Goal: Information Seeking & Learning: Find specific page/section

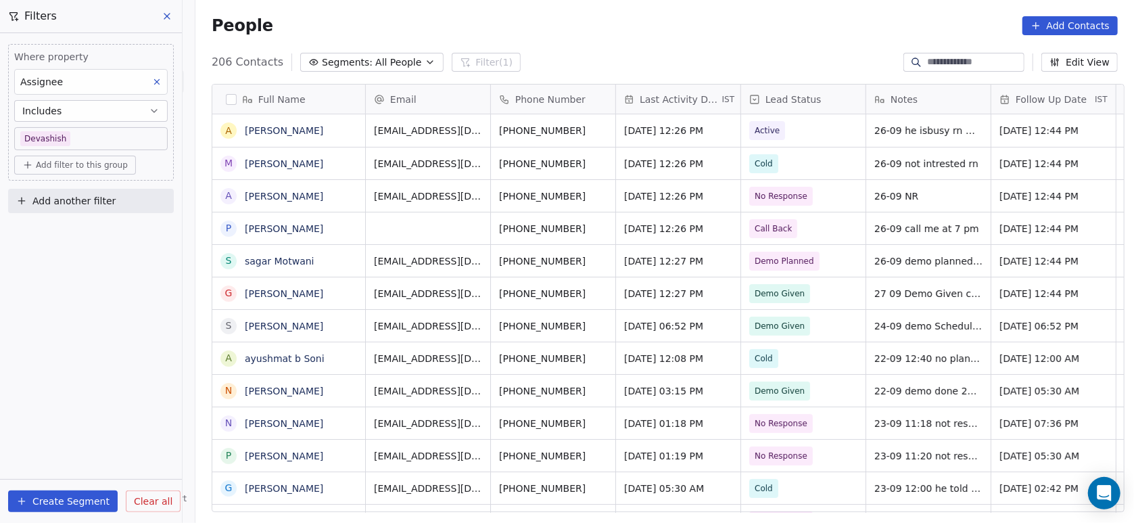
scroll to position [446, 931]
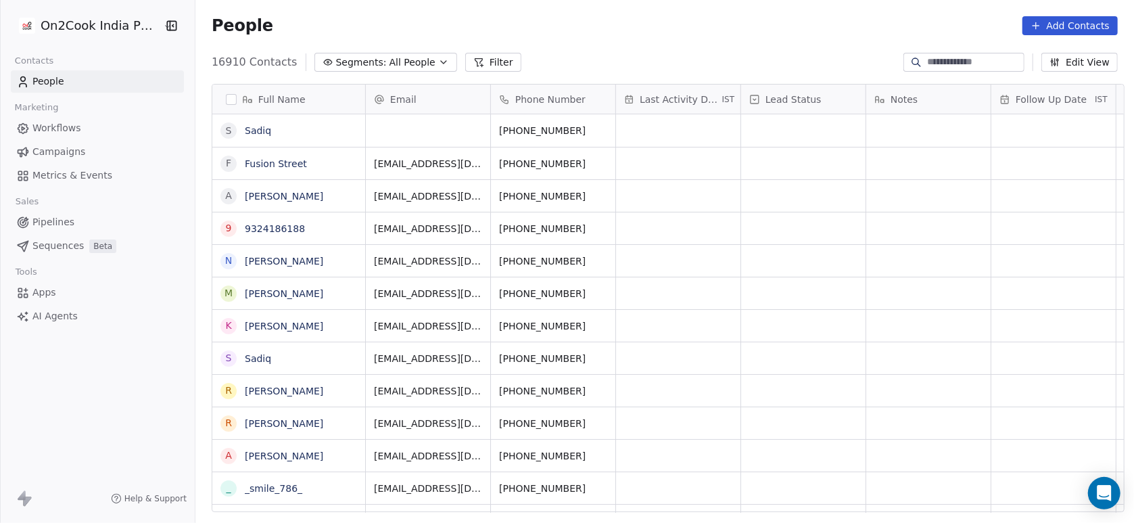
scroll to position [446, 931]
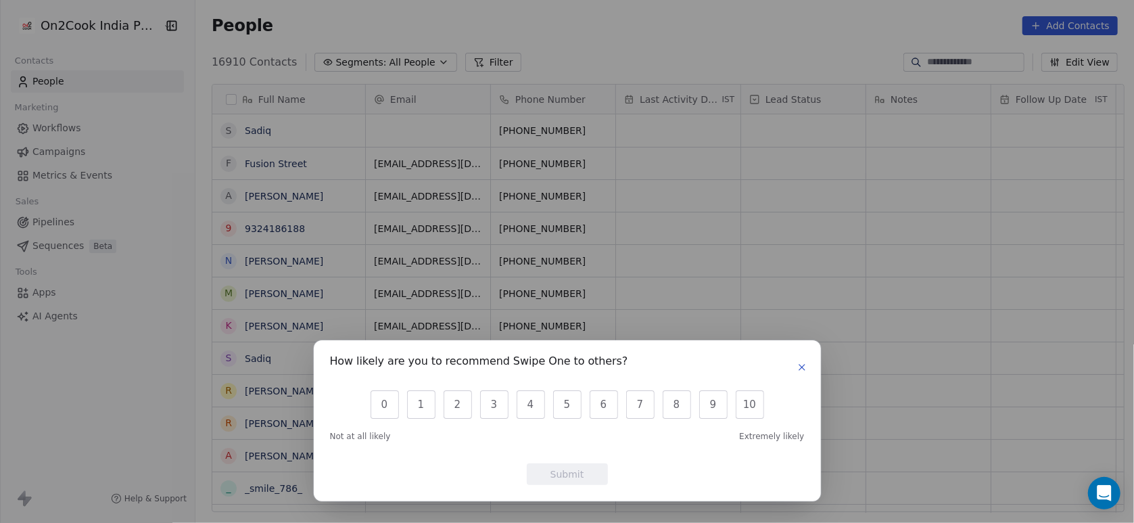
click at [807, 371] on button "button" at bounding box center [802, 367] width 16 height 16
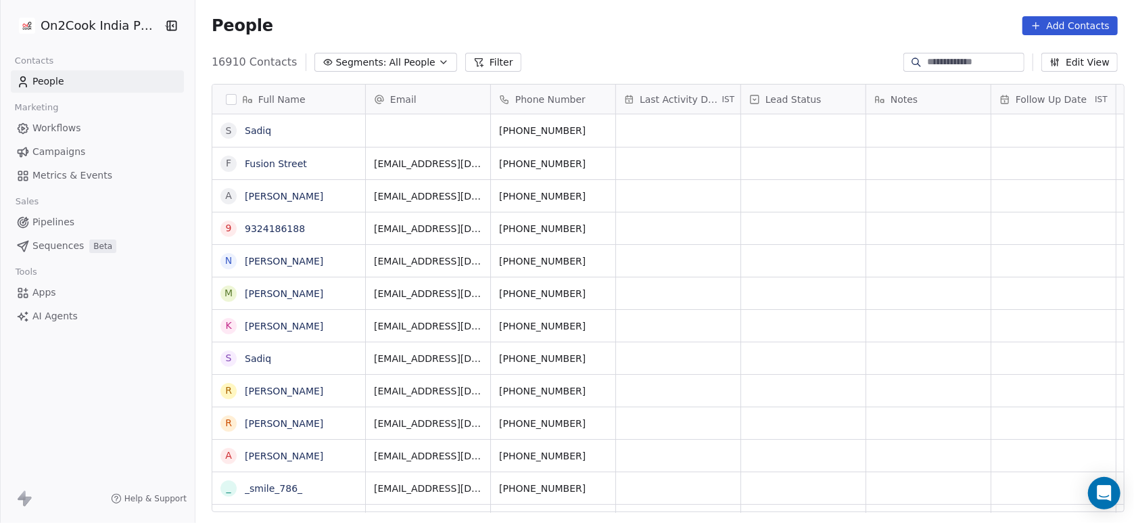
click at [470, 62] on button "Filter" at bounding box center [493, 62] width 56 height 19
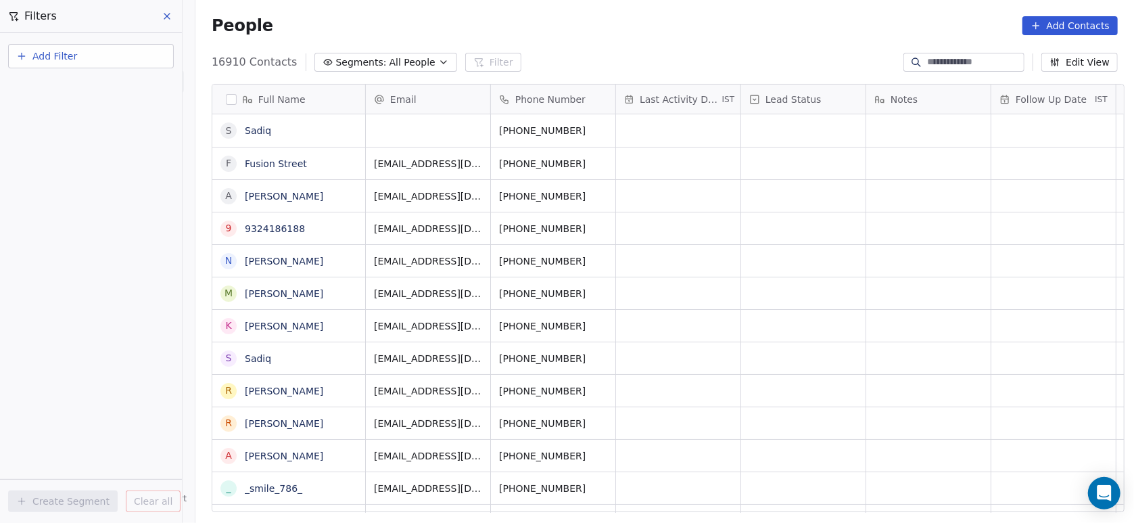
click at [109, 52] on button "Add Filter" at bounding box center [91, 56] width 166 height 24
click at [97, 85] on span "Contact properties" at bounding box center [66, 87] width 88 height 14
type input "***"
click at [86, 127] on div "Assignee" at bounding box center [91, 137] width 154 height 22
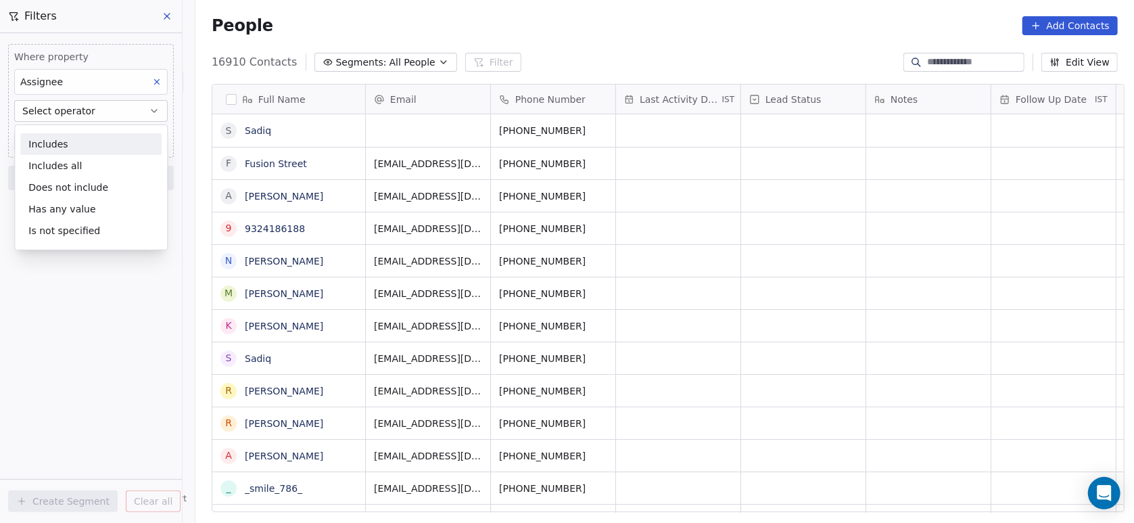
click at [87, 127] on div "Includes Includes all Does not include Has any value Is not specified" at bounding box center [91, 187] width 154 height 126
click at [87, 135] on div "Includes" at bounding box center [90, 144] width 141 height 22
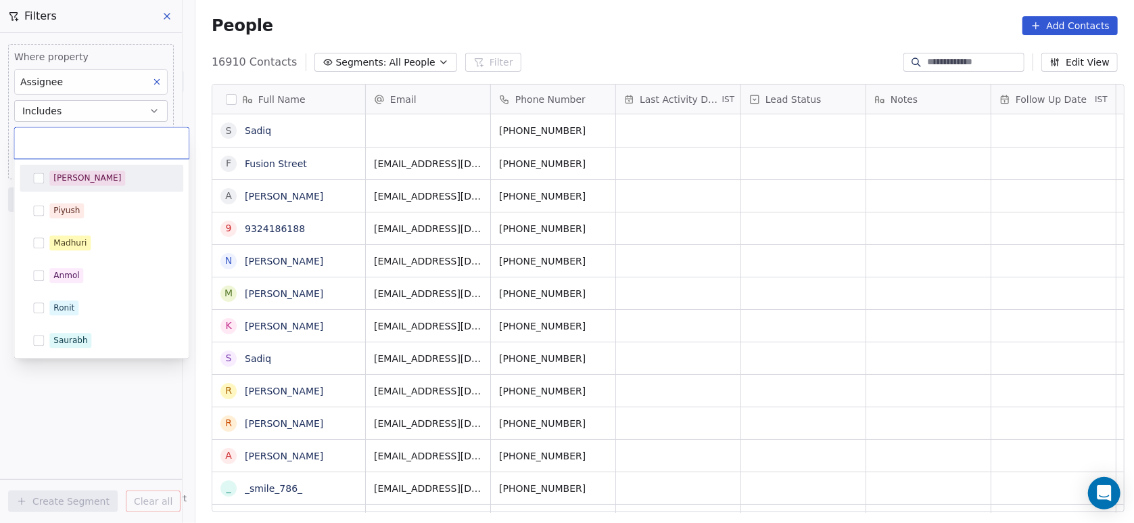
click at [87, 135] on body "On2Cook India Pvt. Ltd. Contacts People Marketing Workflows Campaigns Metrics &…" at bounding box center [567, 261] width 1134 height 523
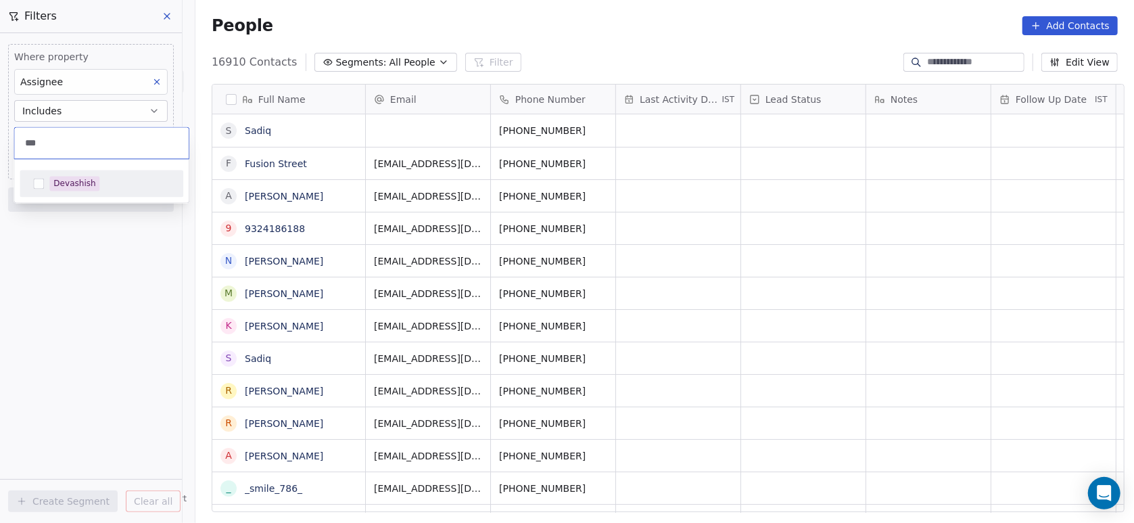
type input "***"
click at [62, 185] on div "Devashish" at bounding box center [74, 183] width 42 height 12
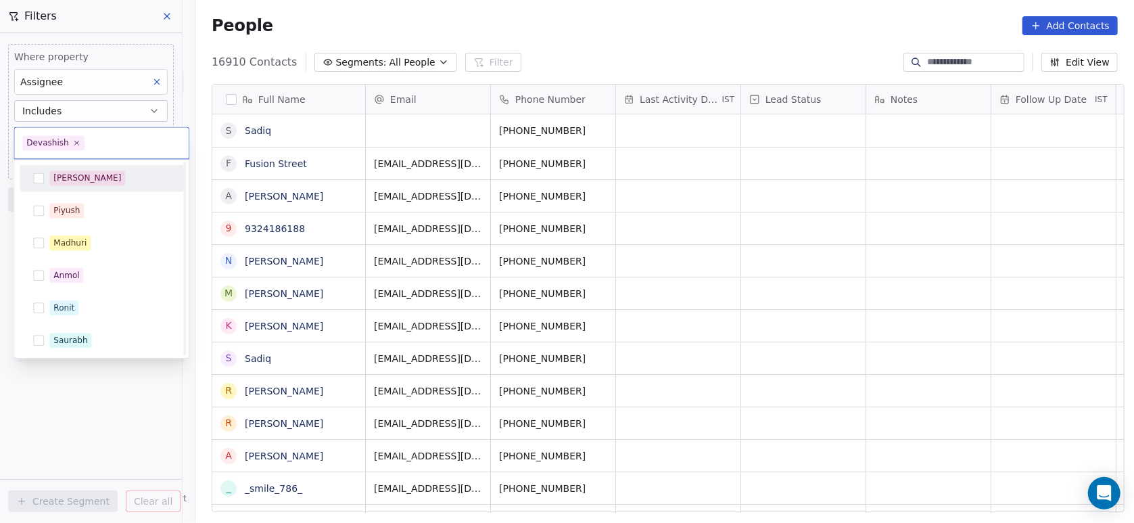
scroll to position [260, 0]
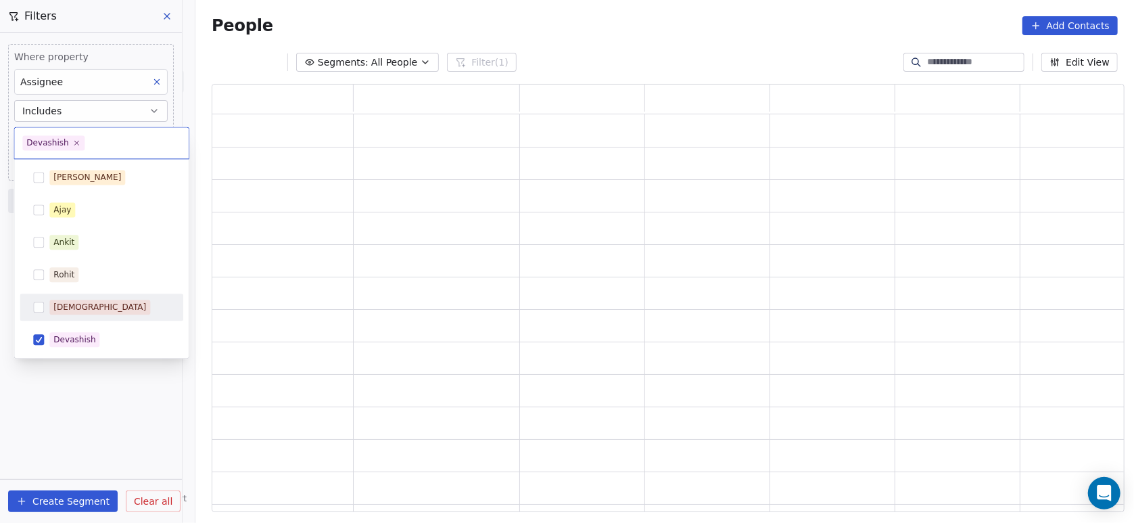
click at [60, 432] on html "On2Cook India Pvt. Ltd. Contacts People Marketing Workflows Campaigns Metrics &…" at bounding box center [567, 261] width 1134 height 523
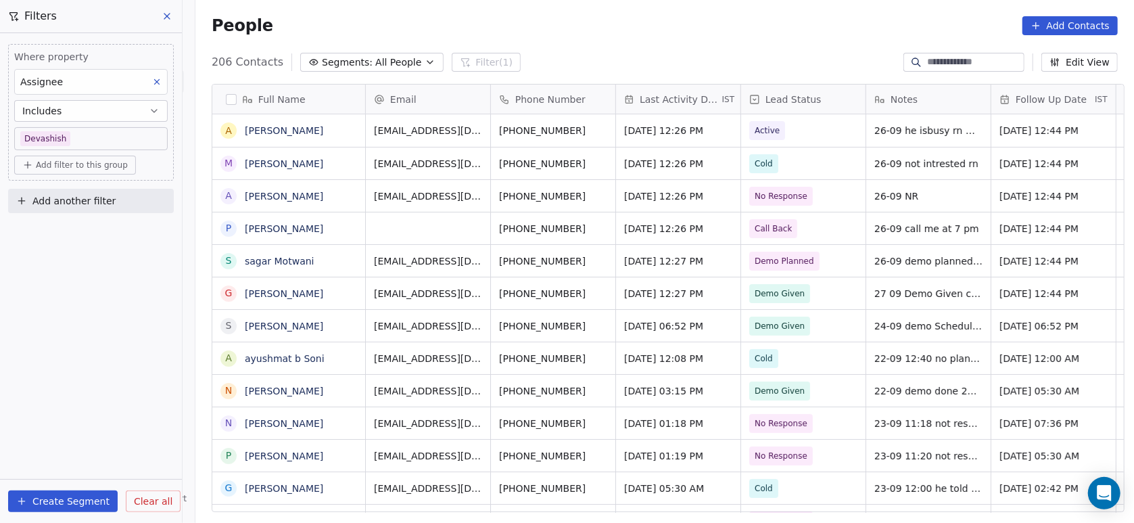
scroll to position [446, 931]
click at [961, 65] on input at bounding box center [974, 62] width 95 height 14
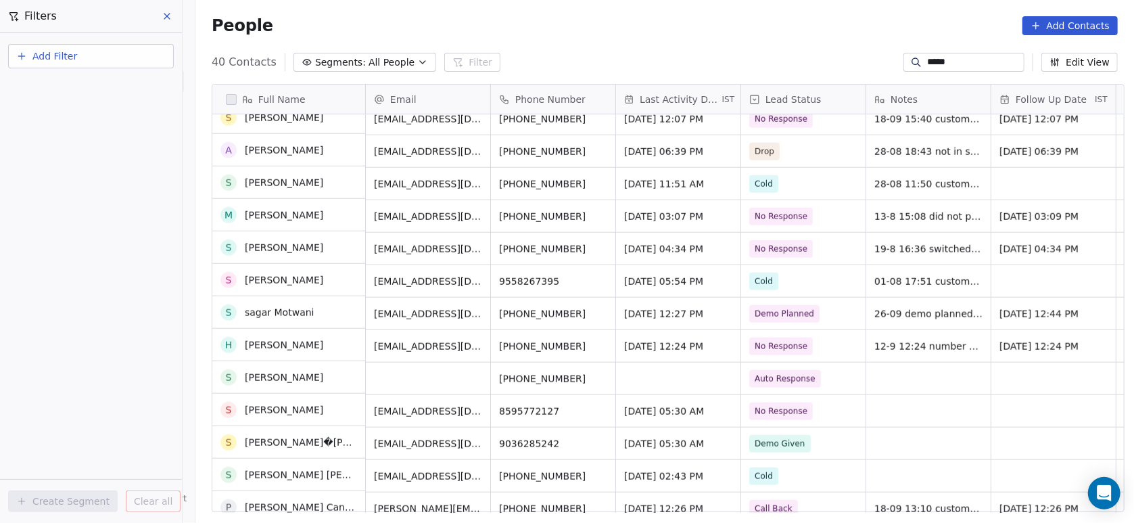
scroll to position [889, 0]
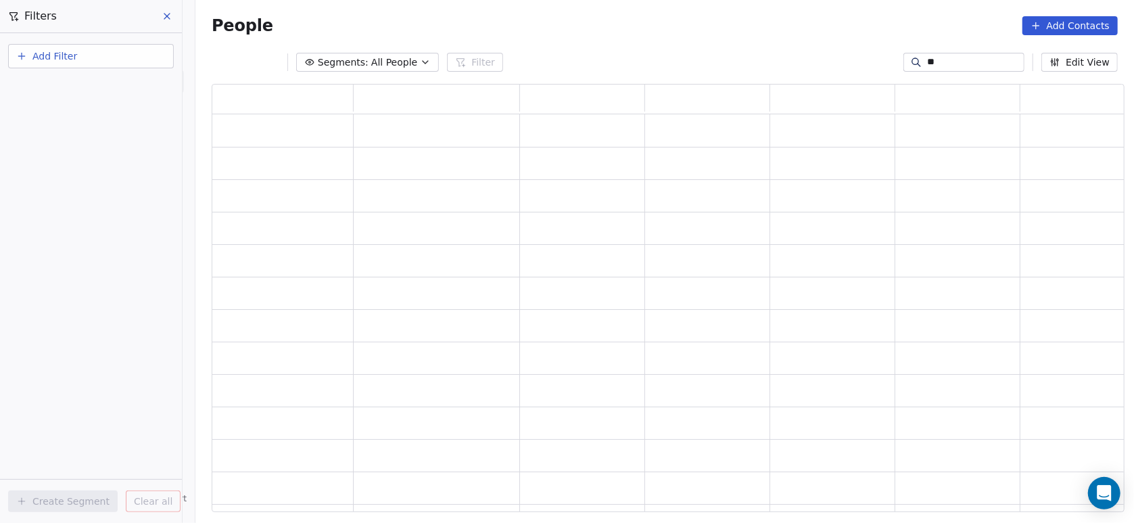
type input "*"
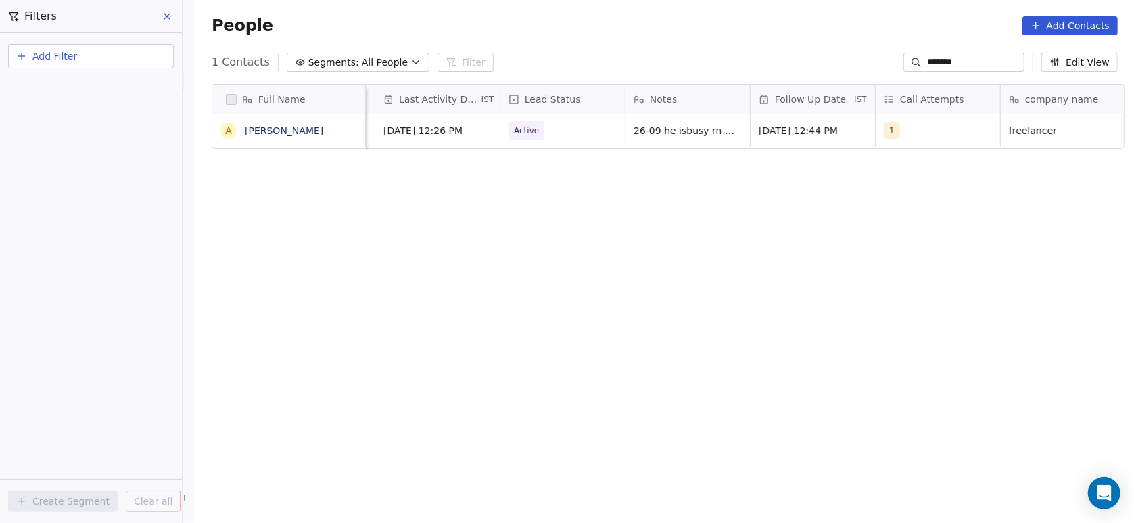
scroll to position [0, 254]
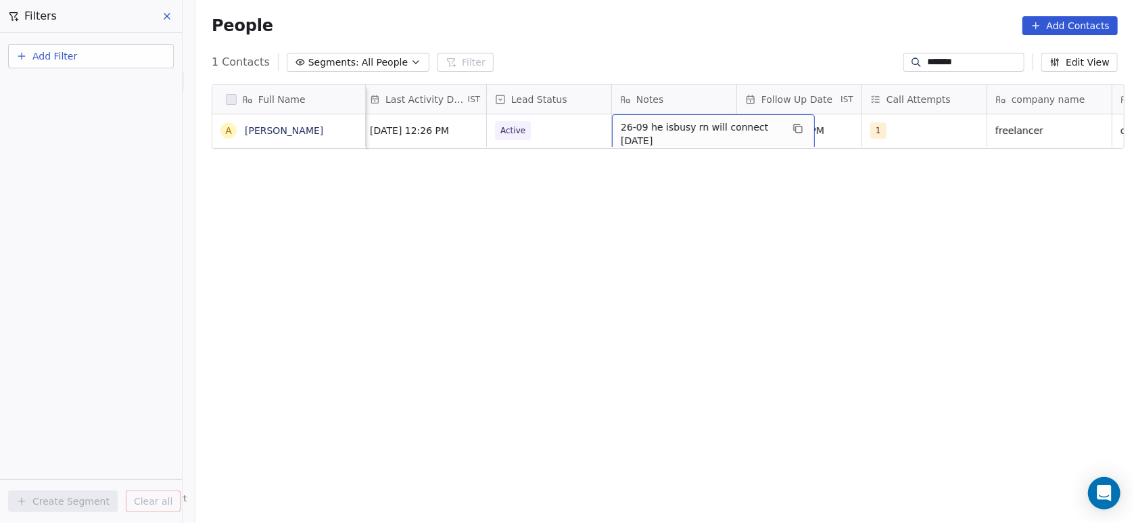
click at [639, 192] on div "Full Name A Ajaypal Singh Email Phone Number Last Activity Date IST Lead Status…" at bounding box center [664, 303] width 939 height 460
click at [948, 66] on input "*******" at bounding box center [974, 62] width 95 height 14
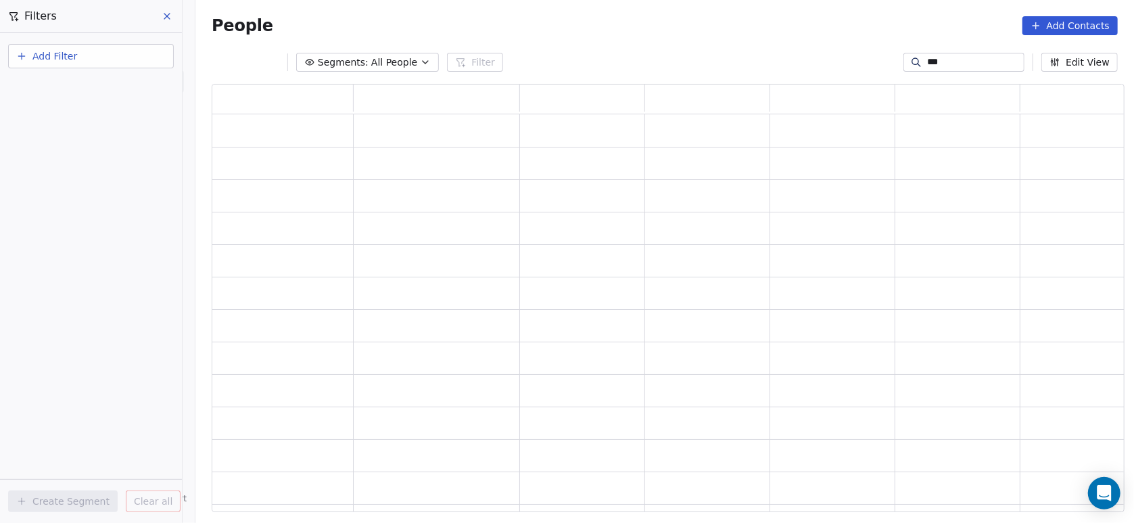
scroll to position [413, 899]
type input "*"
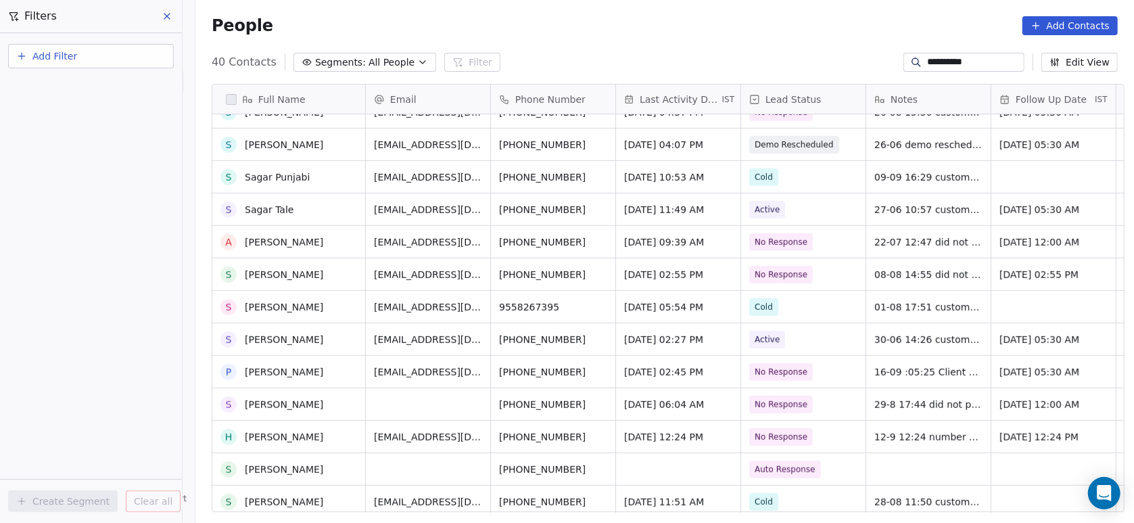
scroll to position [0, 0]
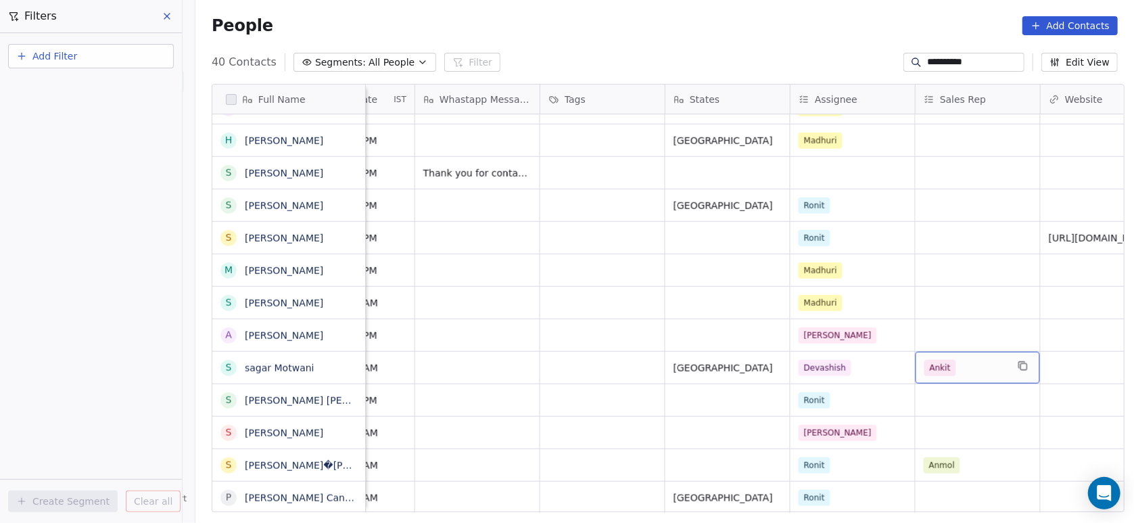
click at [946, 367] on span "Ankit" at bounding box center [941, 368] width 32 height 16
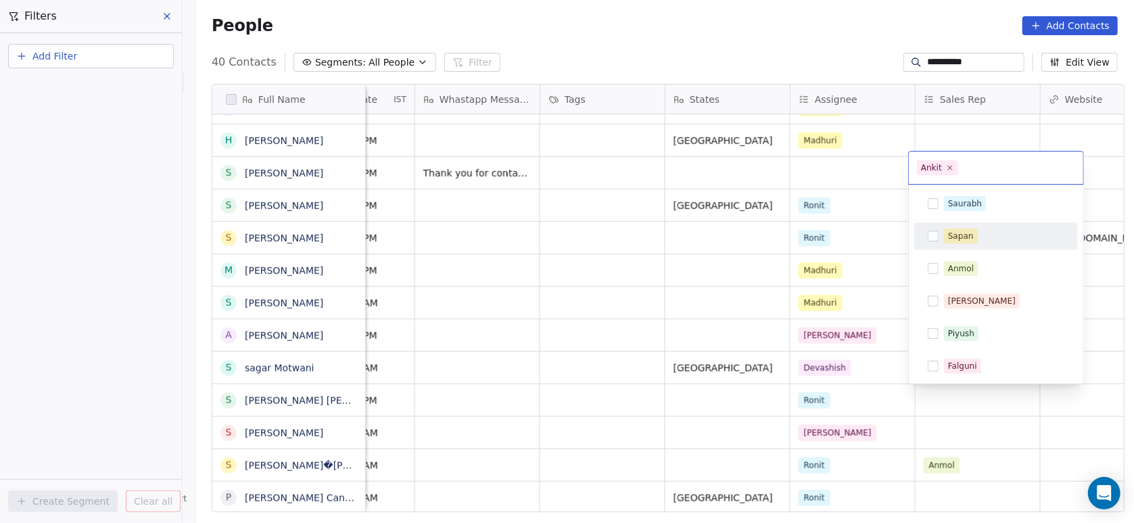
click at [949, 223] on div "Sapan" at bounding box center [997, 236] width 164 height 27
click at [952, 165] on icon at bounding box center [950, 167] width 9 height 9
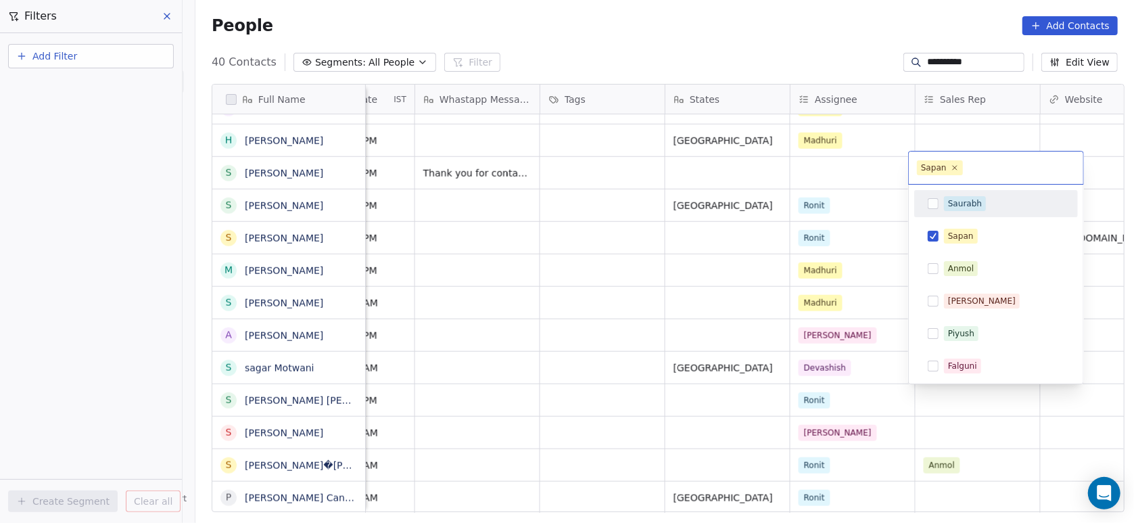
click at [835, 294] on html "**********" at bounding box center [567, 261] width 1134 height 523
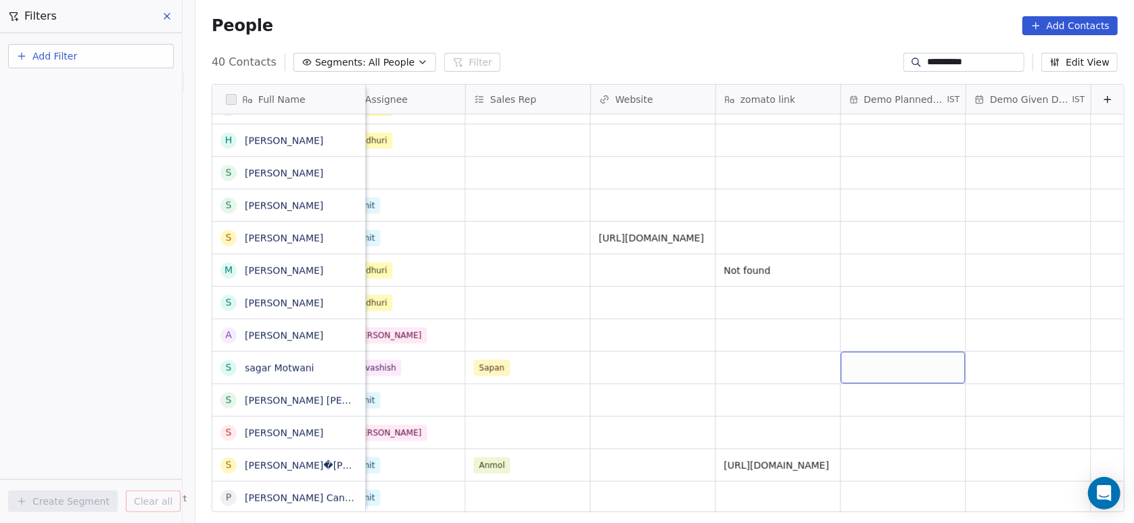
click at [875, 360] on div "grid" at bounding box center [904, 368] width 124 height 32
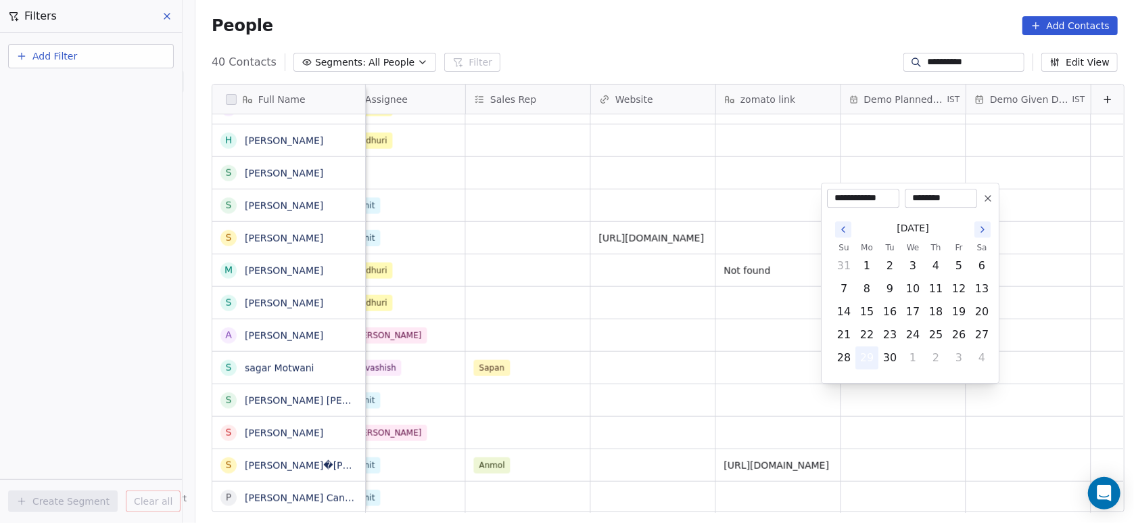
click at [869, 362] on button "29" at bounding box center [867, 358] width 22 height 22
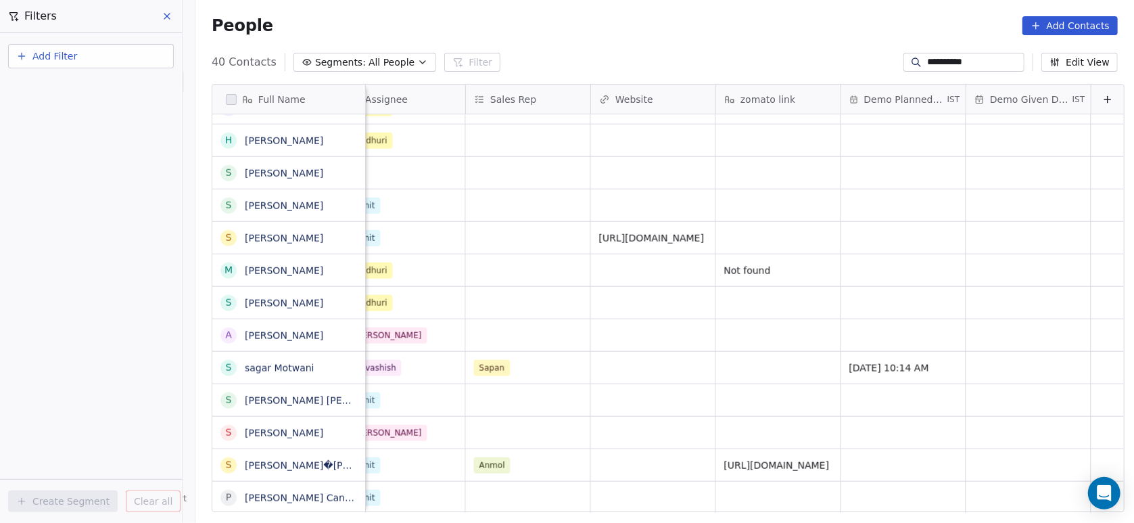
click at [856, 402] on html "**********" at bounding box center [567, 261] width 1134 height 523
click at [971, 62] on input "**********" at bounding box center [974, 62] width 95 height 14
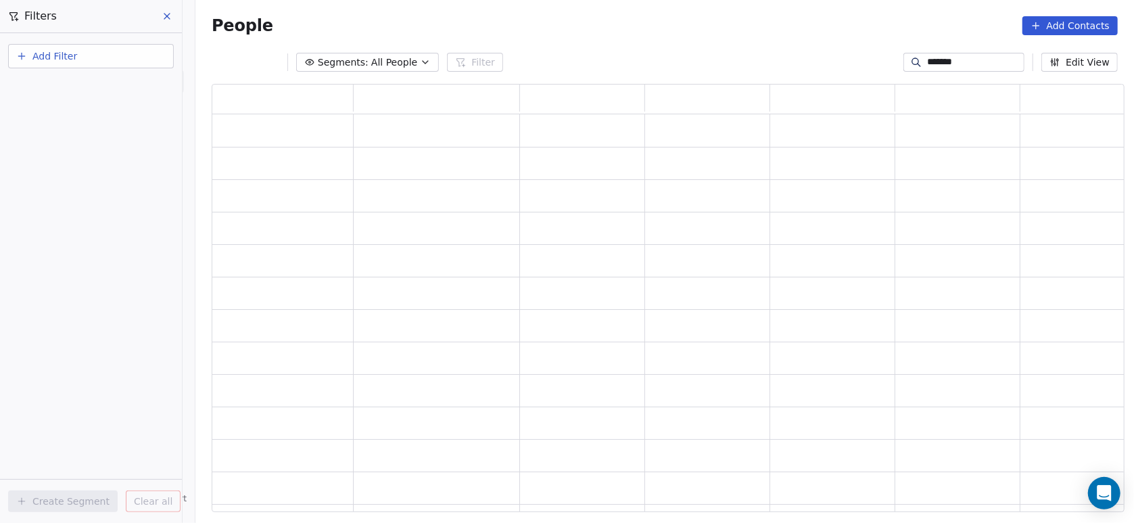
scroll to position [413, 899]
type input "*"
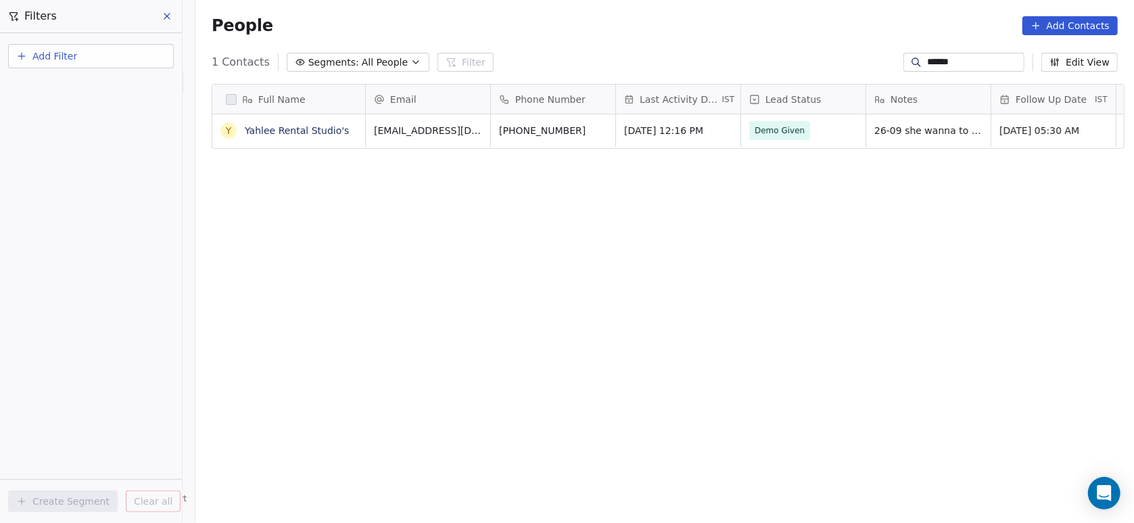
scroll to position [446, 931]
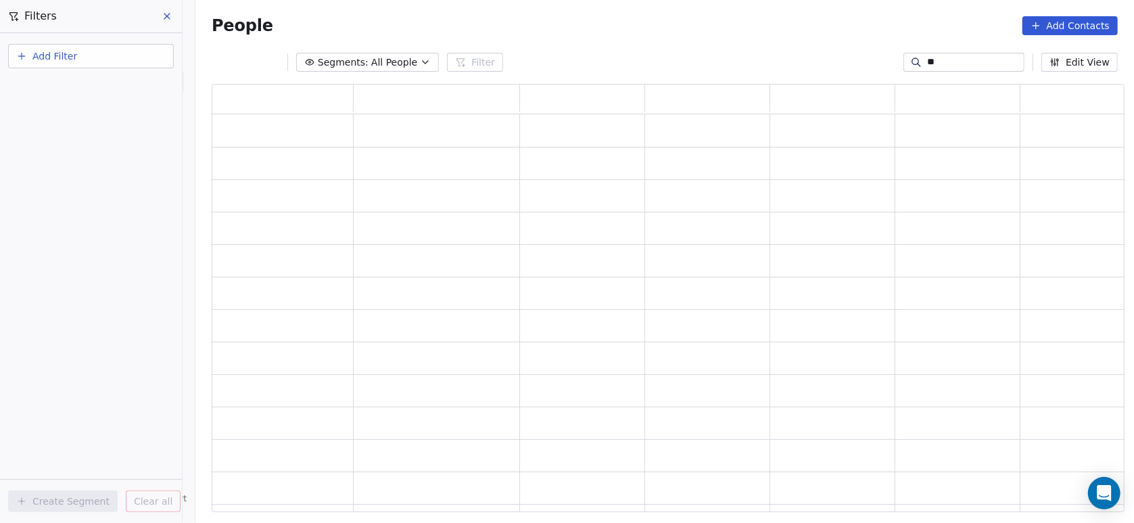
type input "*"
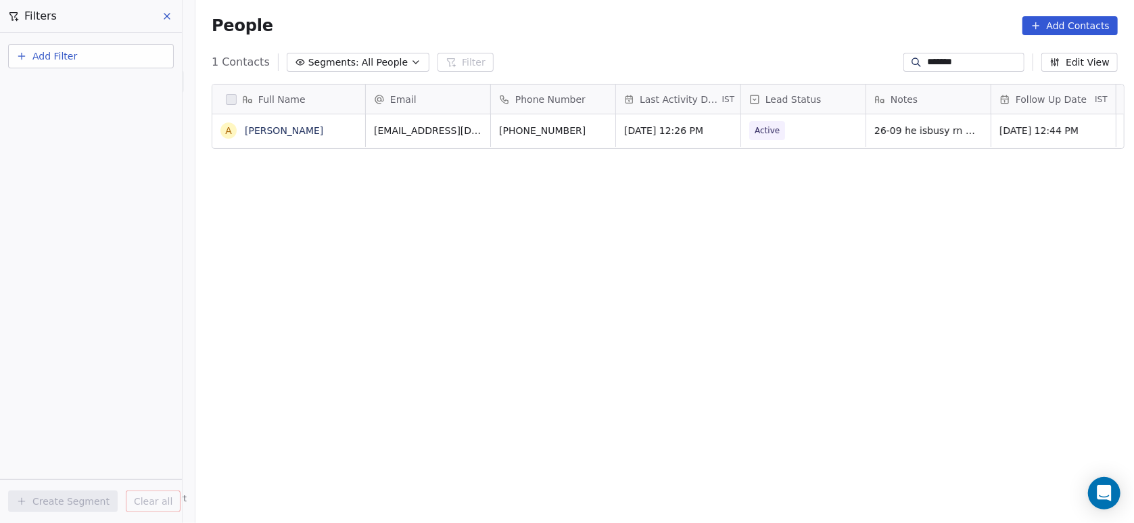
scroll to position [0, 0]
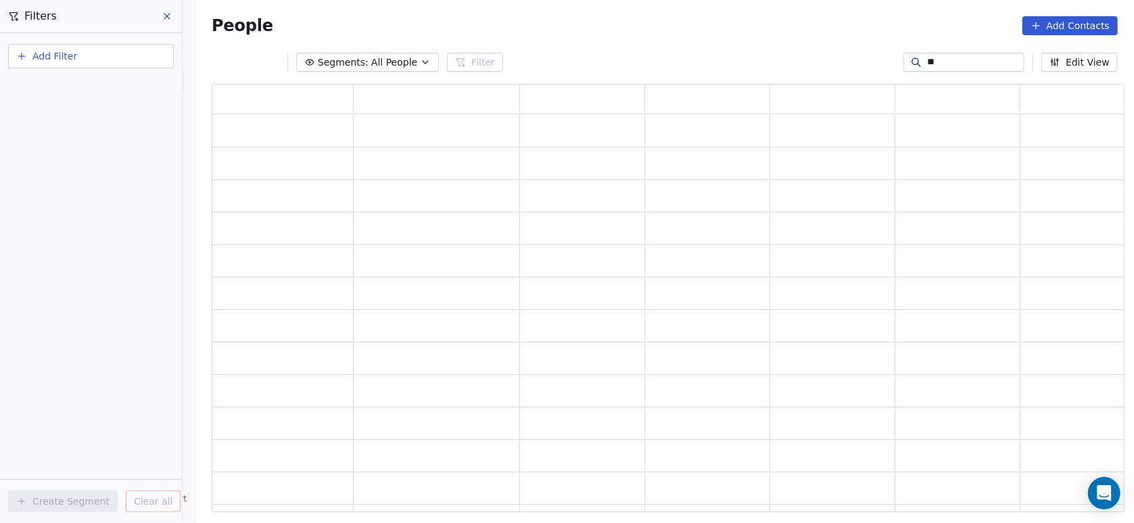
type input "*"
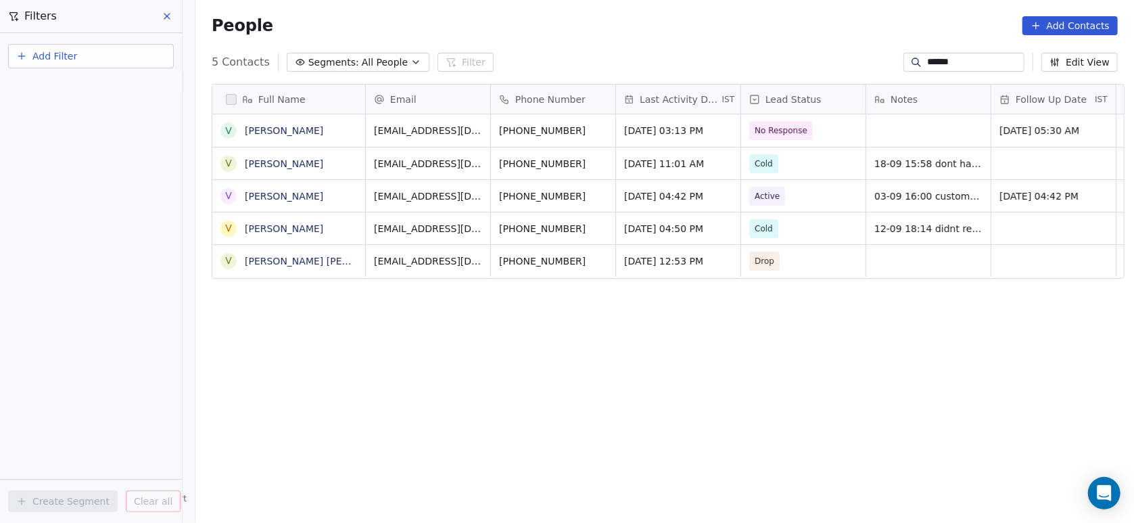
scroll to position [446, 931]
type input "*"
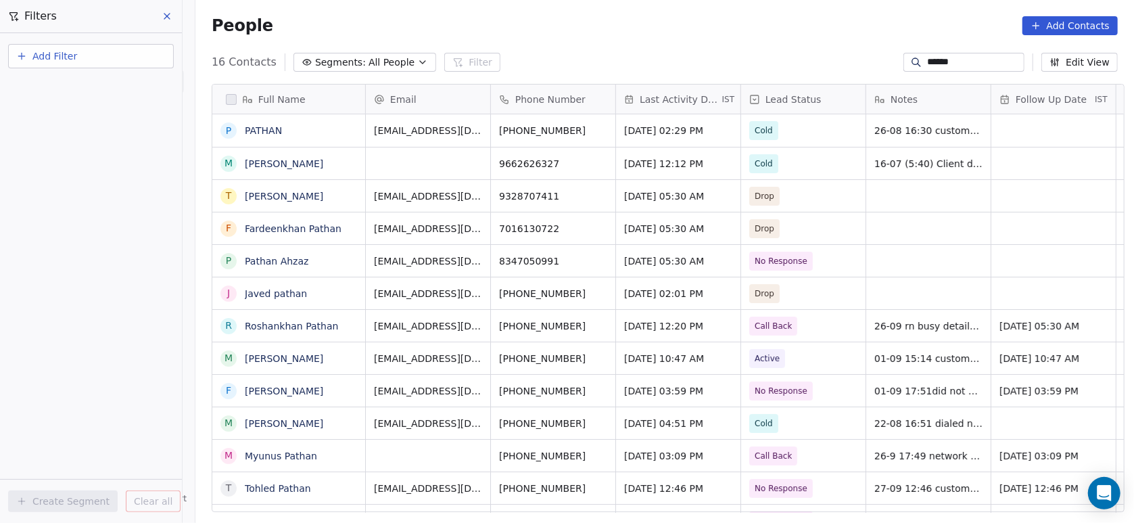
type input "******"
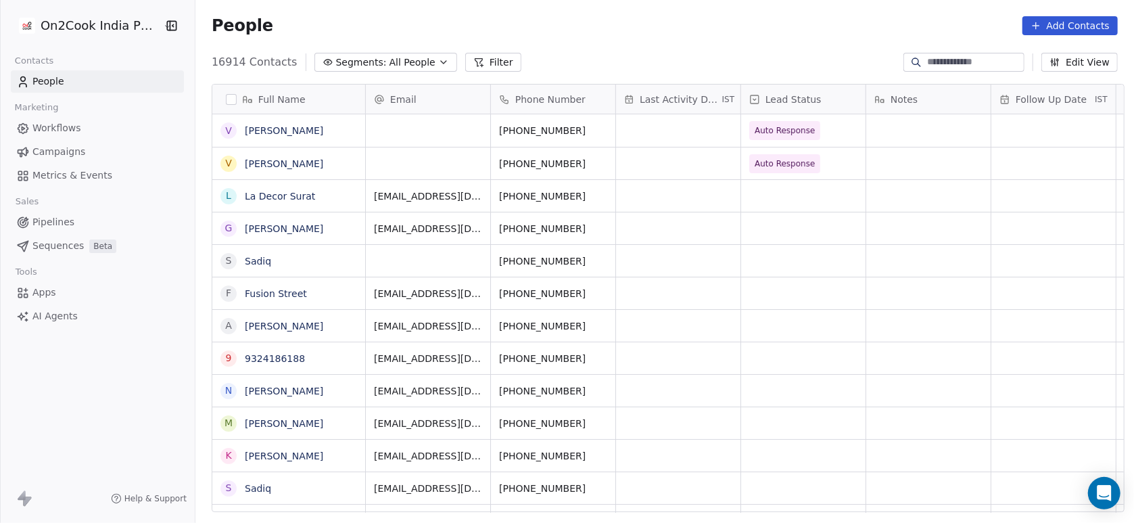
scroll to position [446, 931]
click at [474, 60] on button "Filter" at bounding box center [493, 62] width 56 height 19
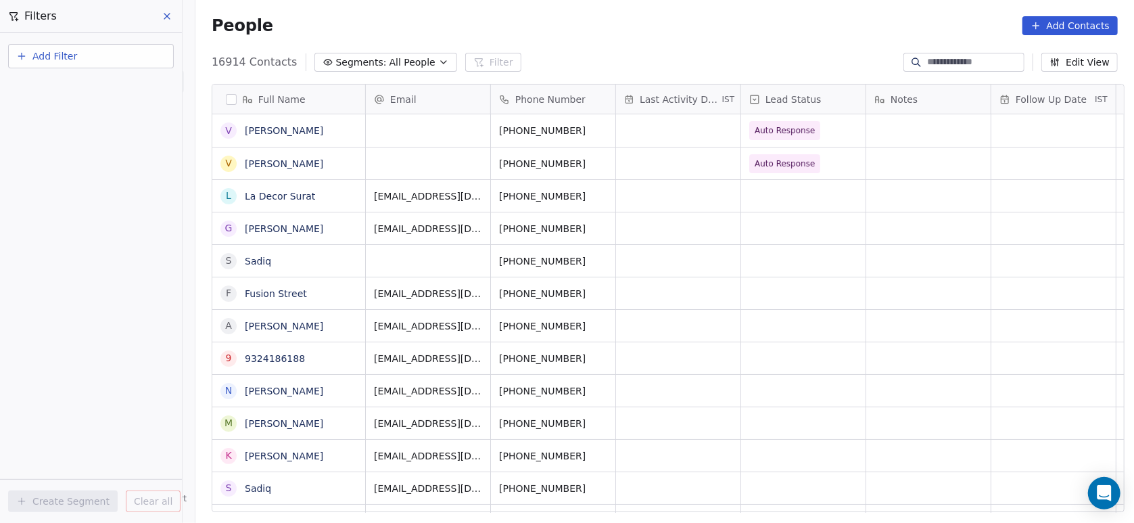
click at [133, 49] on button "Add Filter" at bounding box center [91, 56] width 166 height 24
click at [110, 89] on div "Contact properties" at bounding box center [90, 87] width 137 height 14
type input "***"
click at [88, 135] on div "Assignee" at bounding box center [90, 137] width 137 height 14
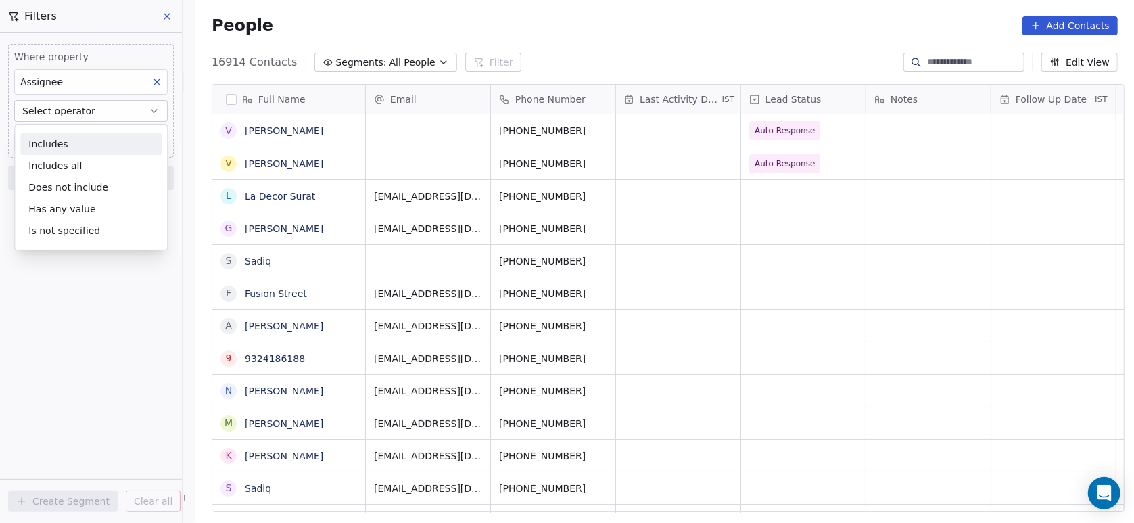
click at [88, 135] on div "Includes" at bounding box center [90, 144] width 141 height 22
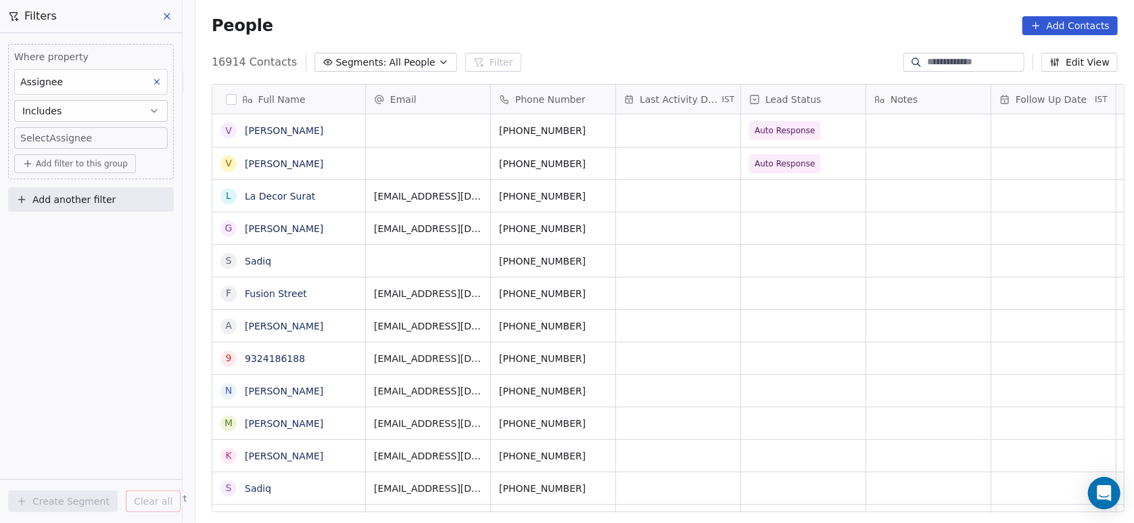
click at [76, 141] on body "On2Cook India Pvt. Ltd. Contacts People Marketing Workflows Campaigns Metrics &…" at bounding box center [567, 261] width 1134 height 523
type input "***"
click at [40, 195] on div "Devashish" at bounding box center [102, 183] width 164 height 27
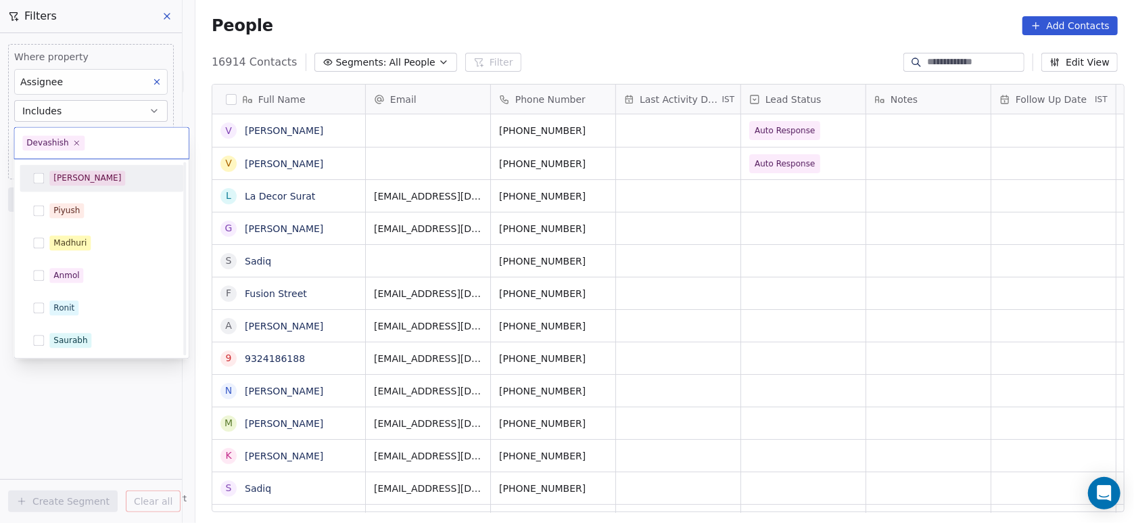
scroll to position [260, 0]
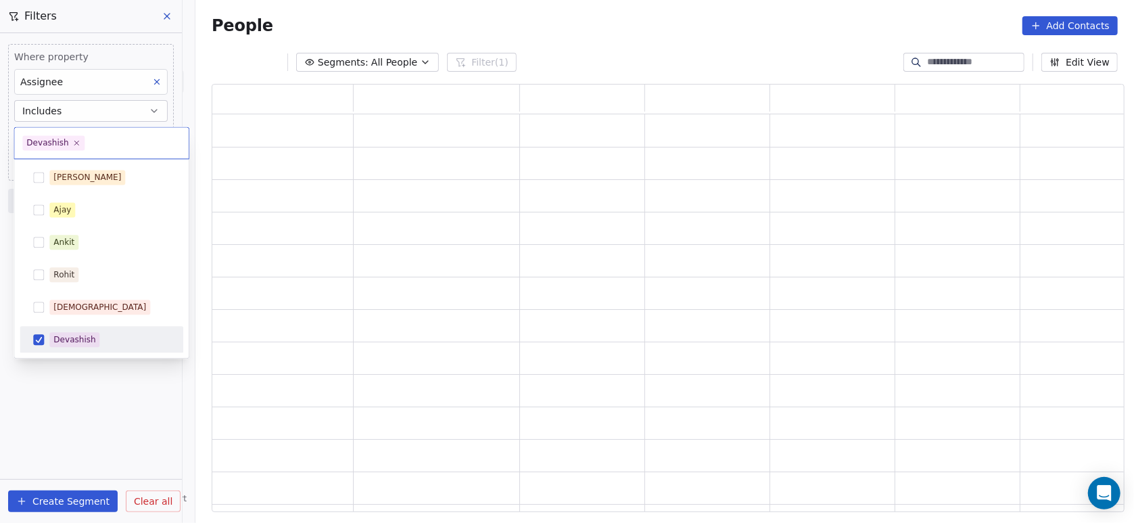
click at [119, 442] on html "On2Cook India Pvt. Ltd. Contacts People Marketing Workflows Campaigns Metrics &…" at bounding box center [567, 261] width 1134 height 523
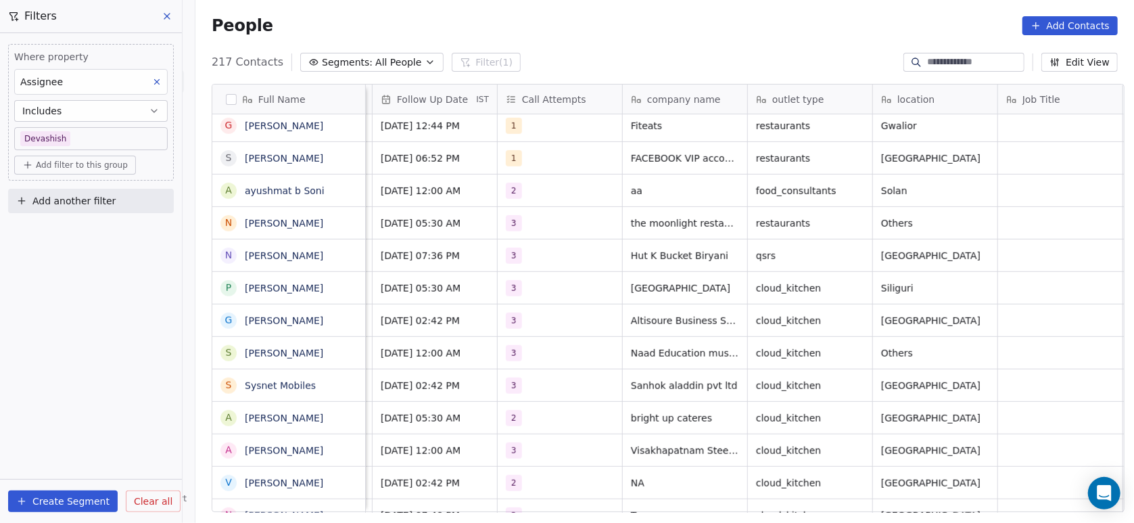
scroll to position [0, 514]
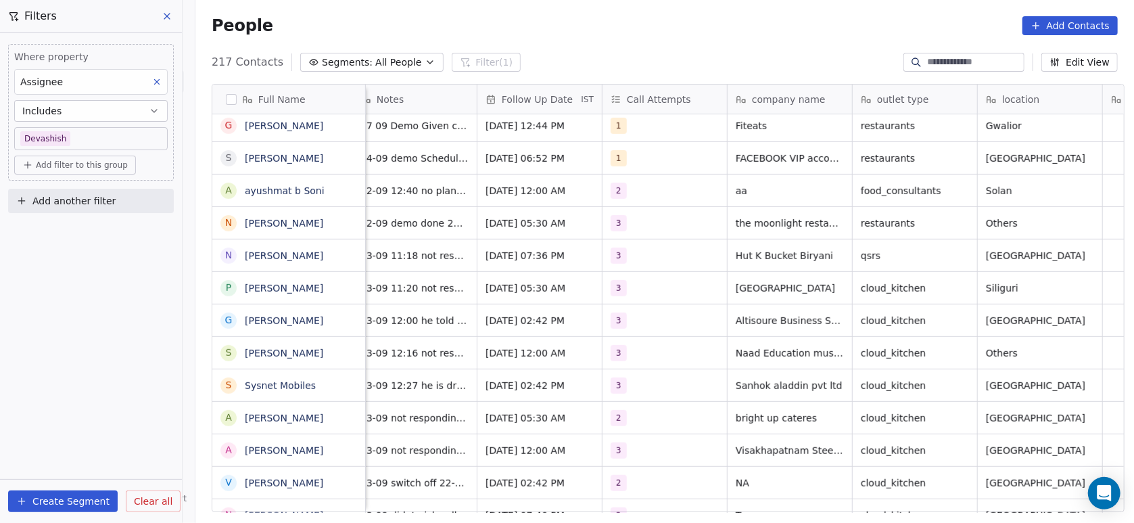
click at [438, 194] on html "On2Cook India Pvt. Ltd. Contacts People Marketing Workflows Campaigns Metrics &…" at bounding box center [567, 261] width 1134 height 523
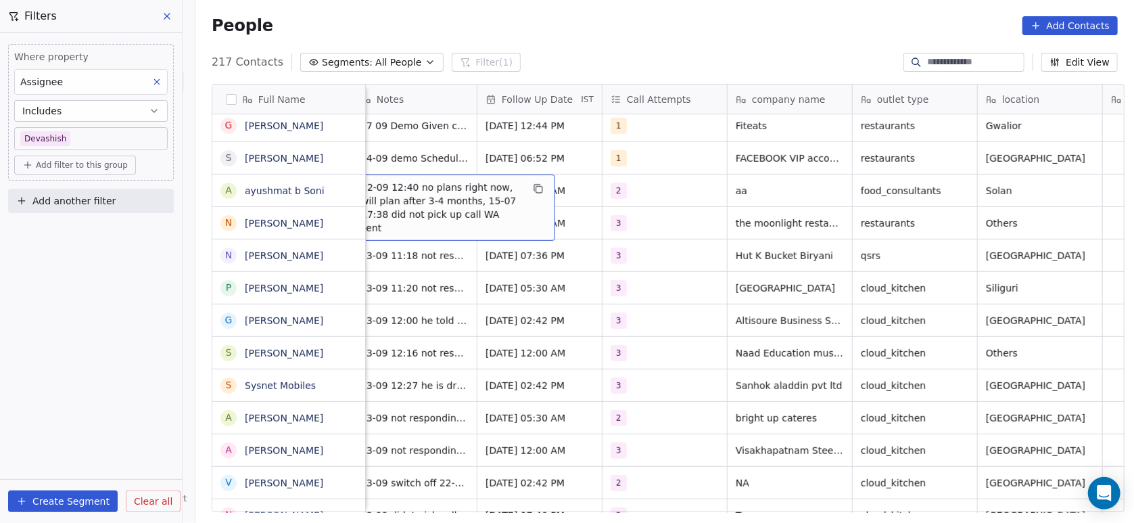
scroll to position [0, 501]
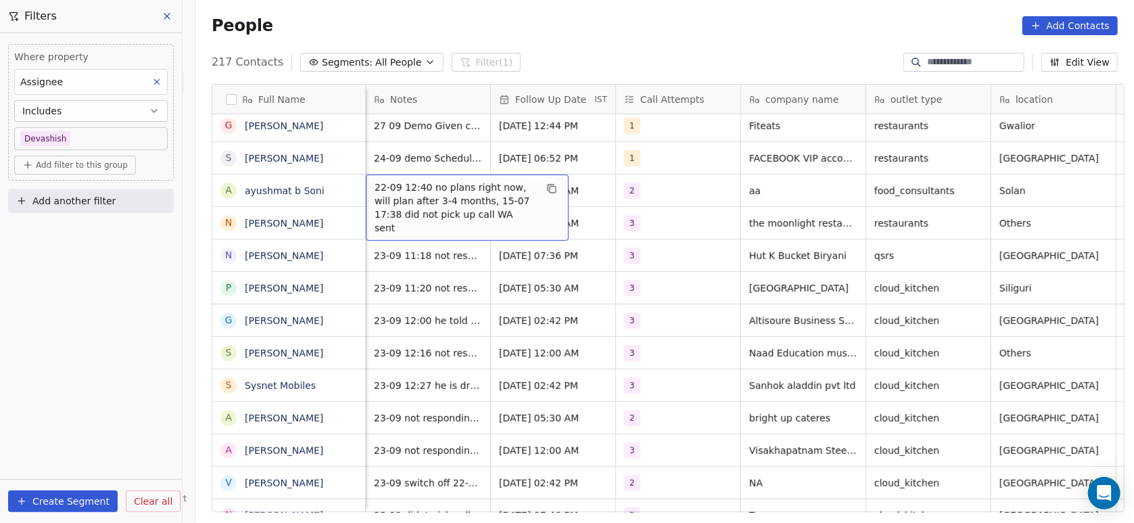
click at [426, 184] on span "22-09 12:40 no plans right now, will plan after 3-4 months, 15-07 17:38 did not…" at bounding box center [455, 208] width 161 height 54
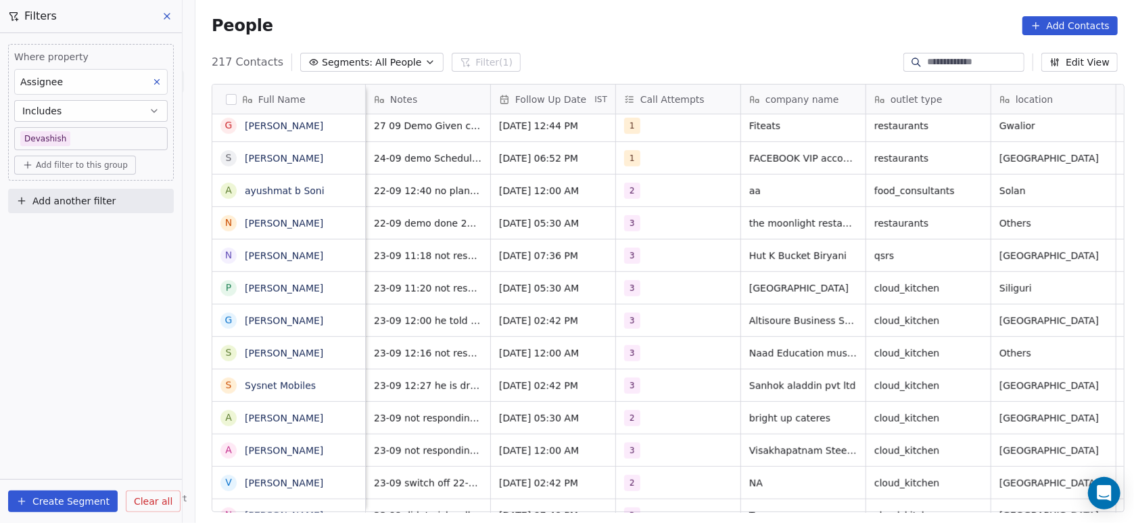
click at [417, 294] on html "On2Cook India Pvt. Ltd. Contacts People Marketing Workflows Campaigns Metrics &…" at bounding box center [567, 261] width 1134 height 523
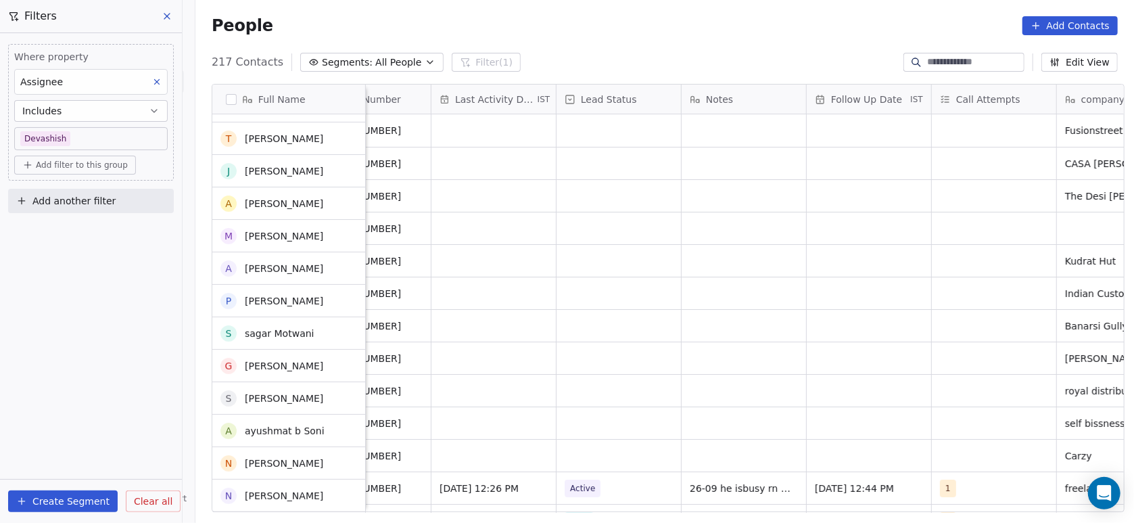
scroll to position [0, 0]
